Goal: Navigation & Orientation: Find specific page/section

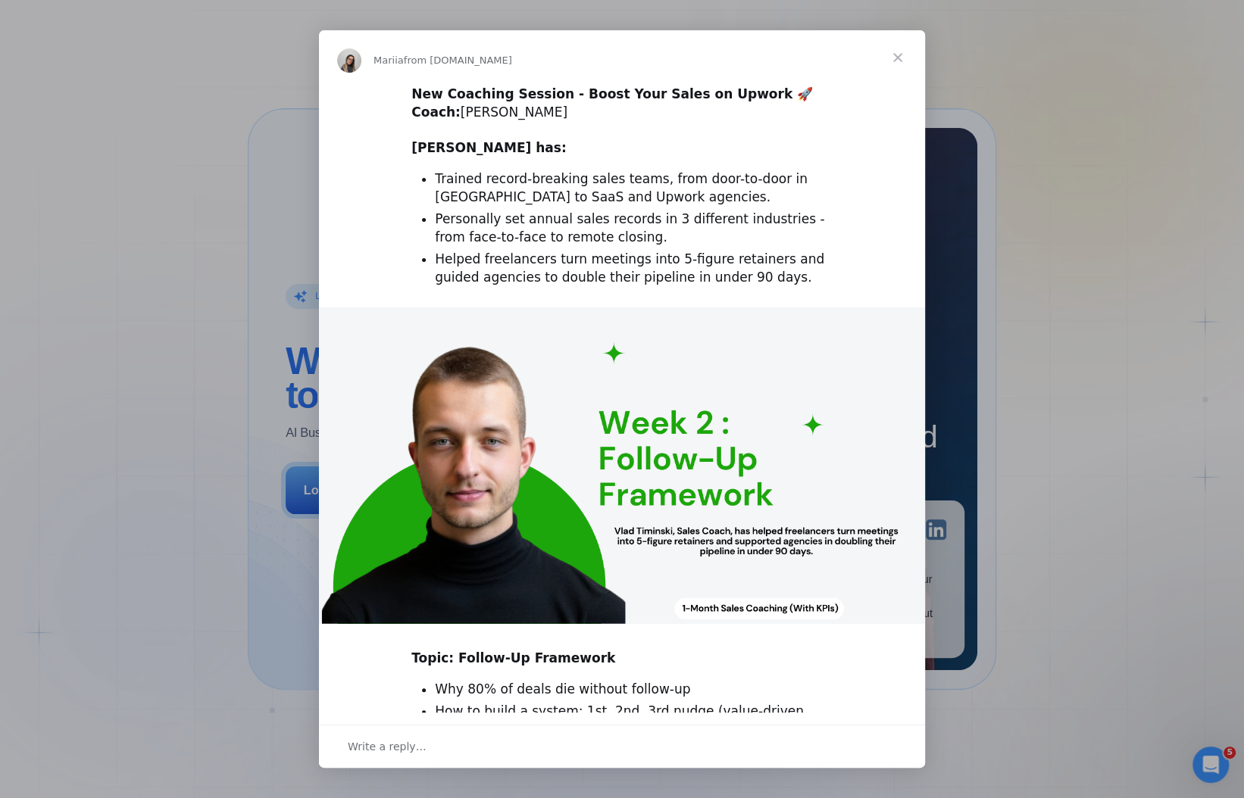
click at [894, 57] on span "Close" at bounding box center [897, 57] width 55 height 55
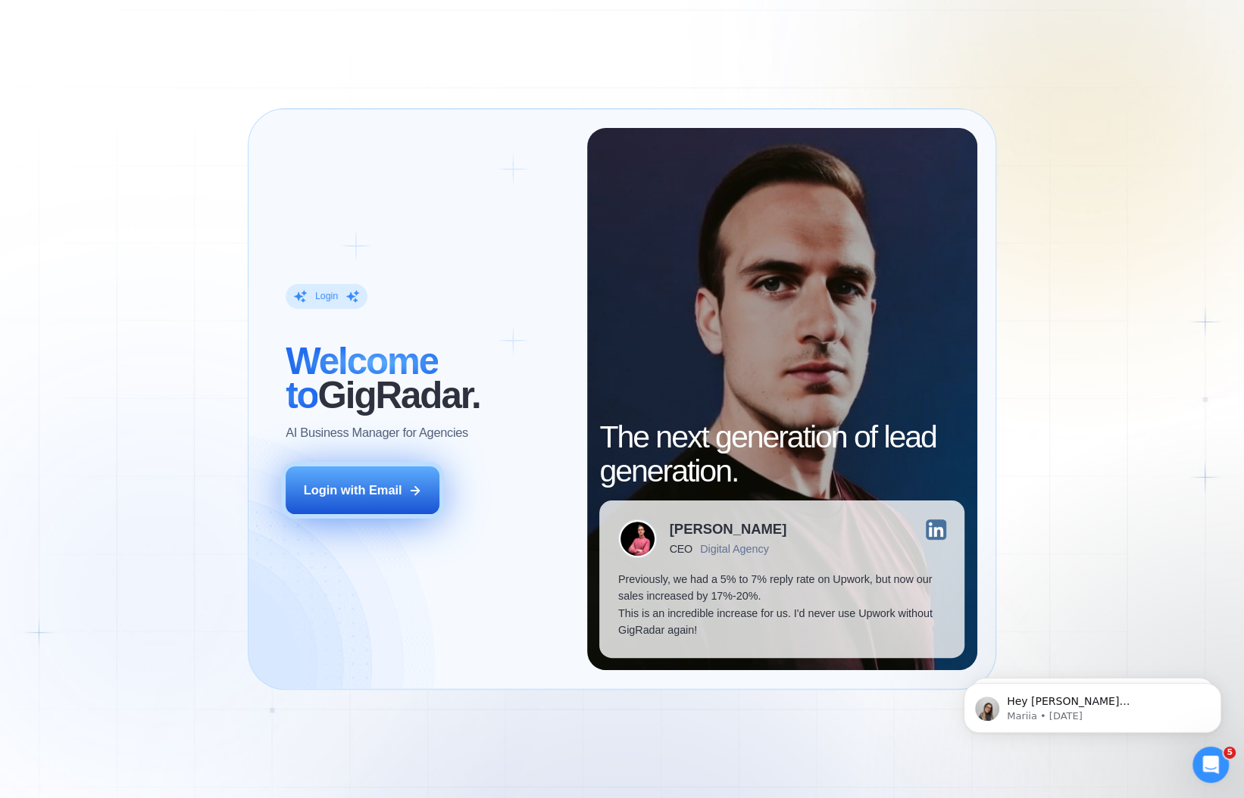
click at [355, 515] on button "Login with Email" at bounding box center [363, 491] width 154 height 48
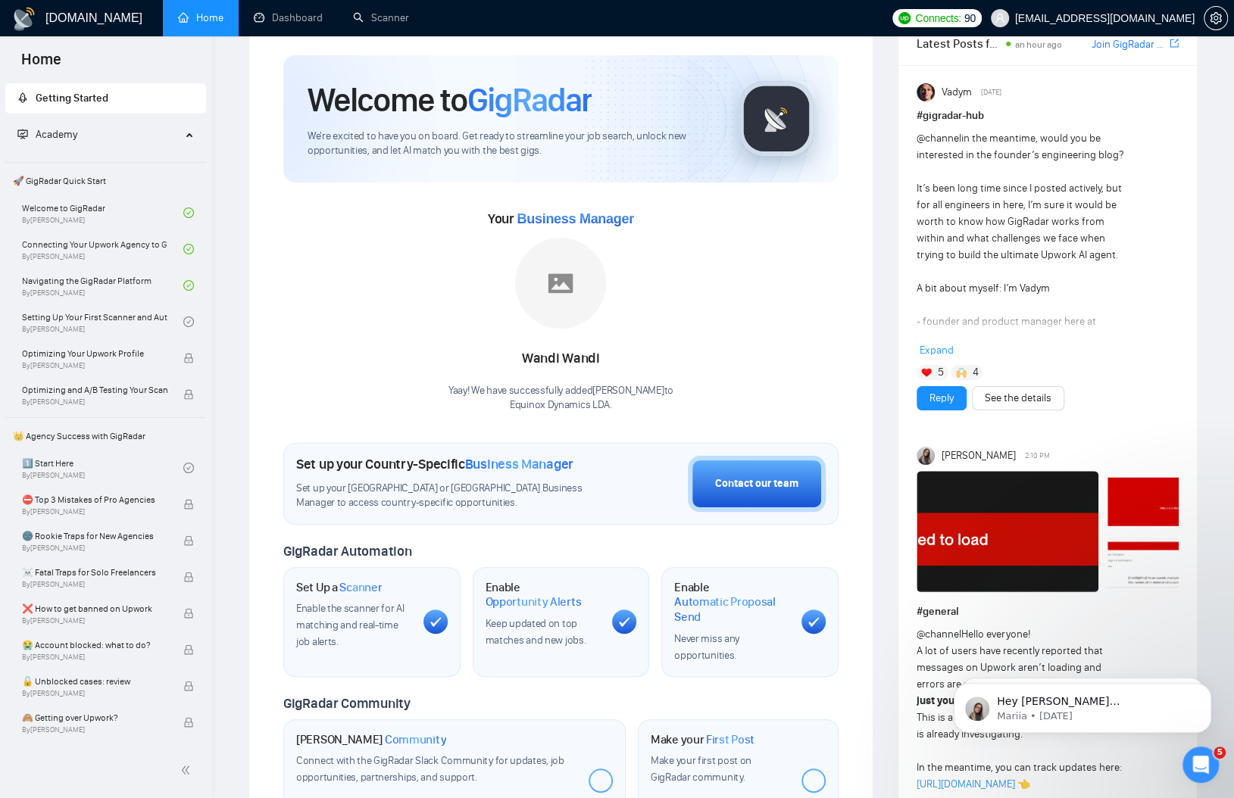
scroll to position [39, 0]
click at [997, 519] on img at bounding box center [1008, 532] width 182 height 121
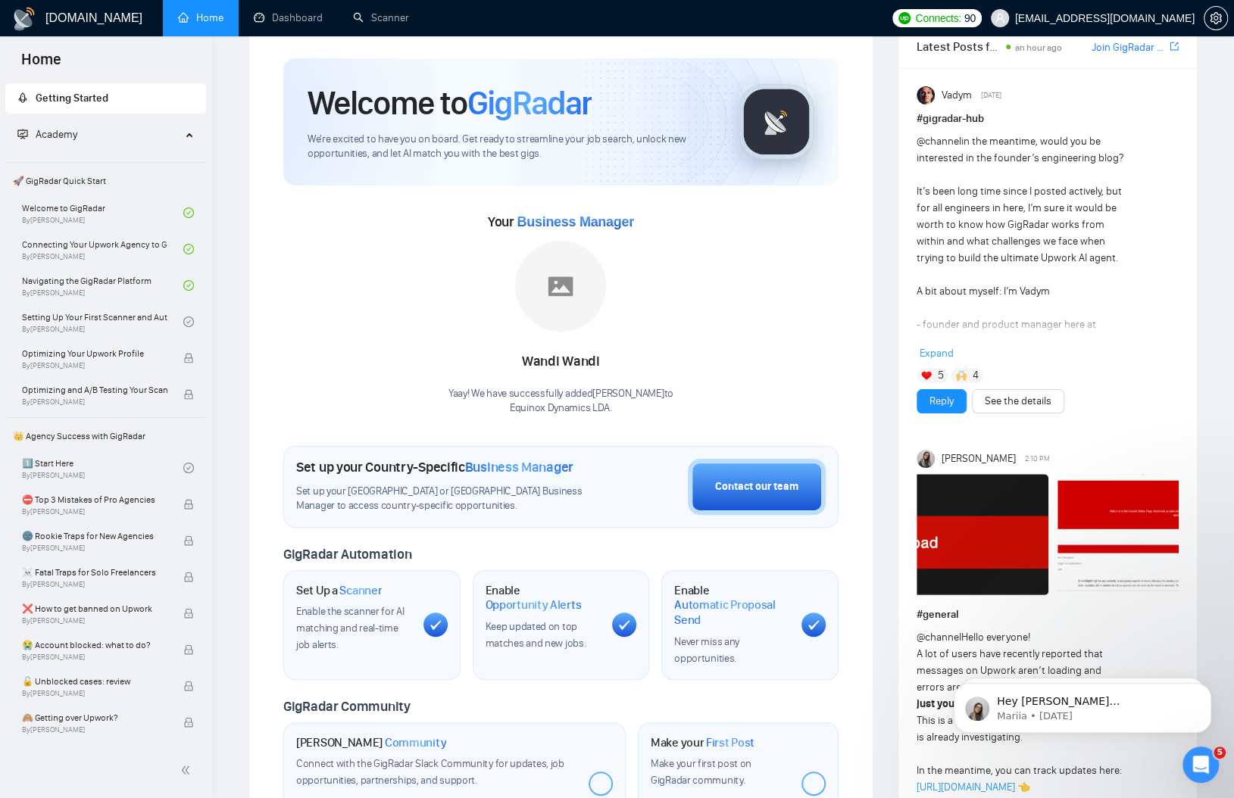
scroll to position [0, 111]
